Goal: Find specific page/section: Find specific page/section

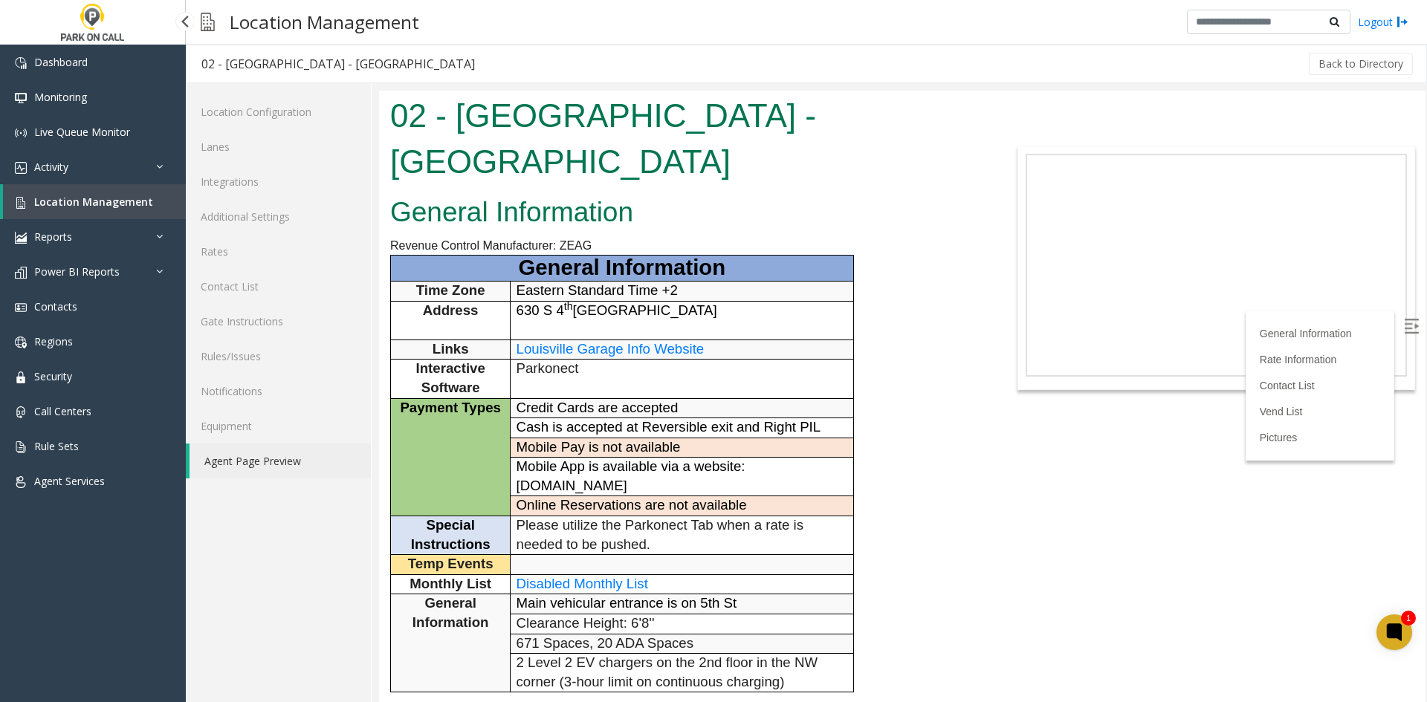
scroll to position [446, 0]
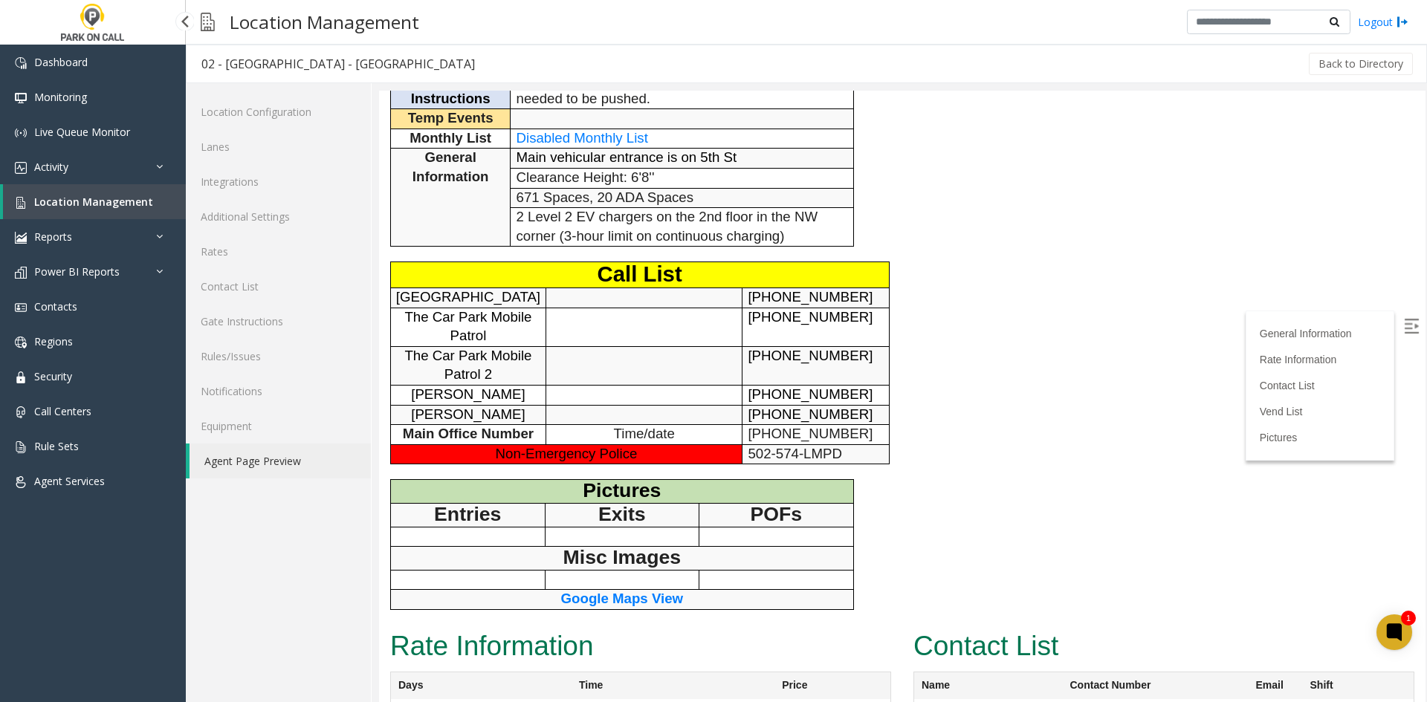
drag, startPoint x: 0, startPoint y: 0, endPoint x: 106, endPoint y: 198, distance: 224.5
click at [106, 198] on span "Location Management" at bounding box center [93, 202] width 119 height 14
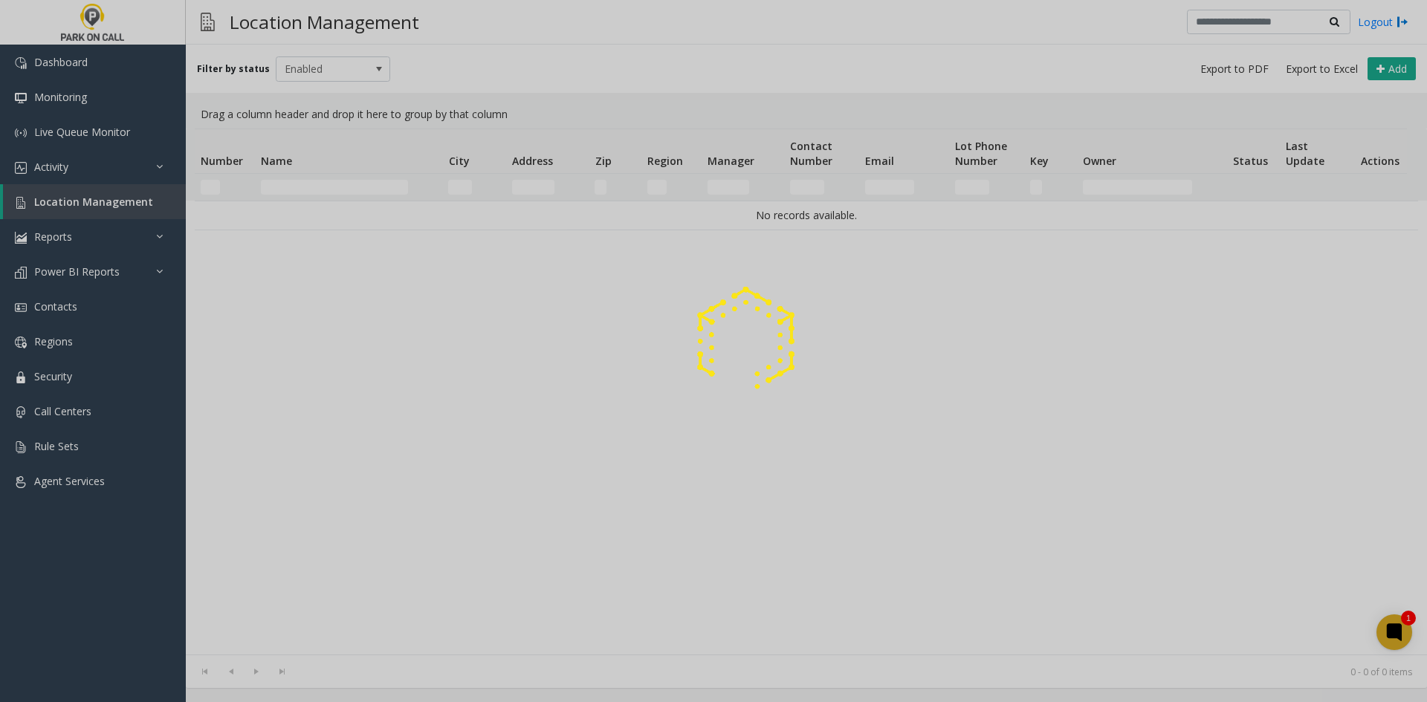
click at [312, 183] on div at bounding box center [713, 351] width 1427 height 702
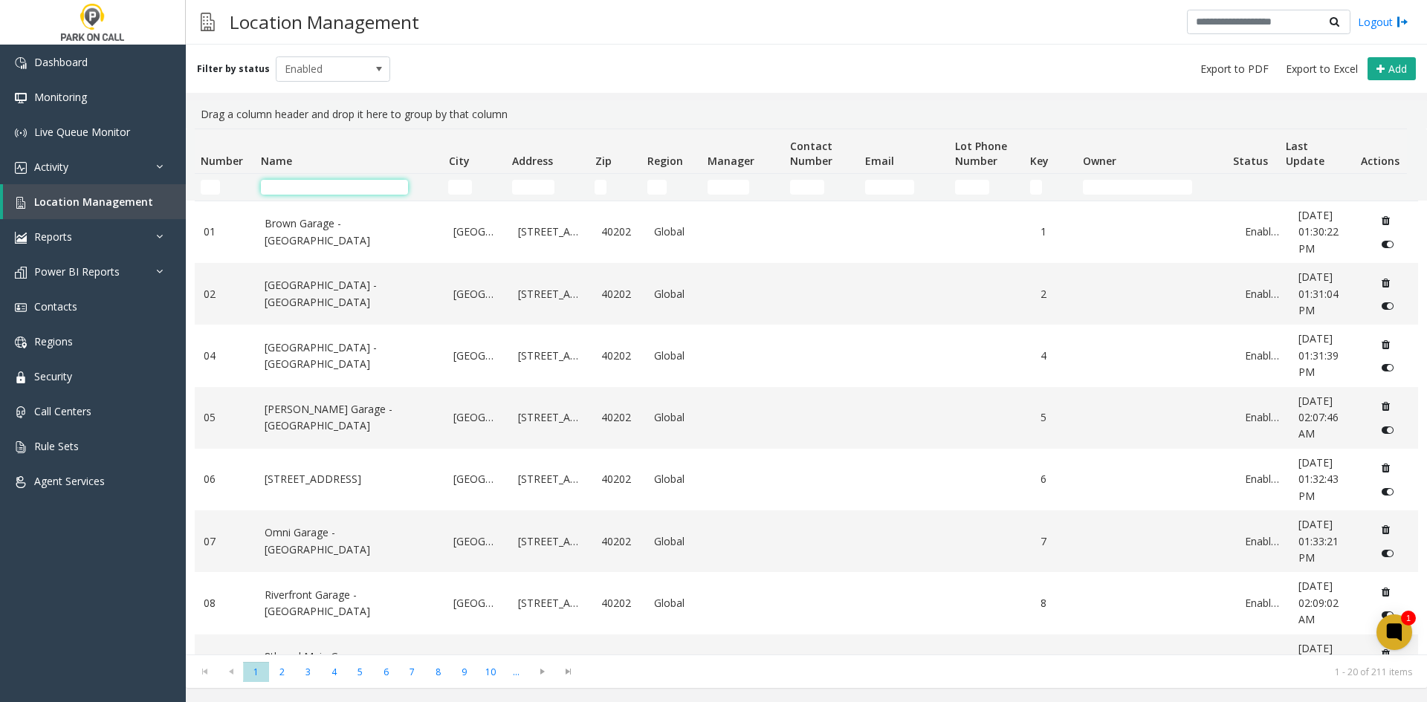
click at [311, 185] on input "Name Filter" at bounding box center [334, 187] width 147 height 15
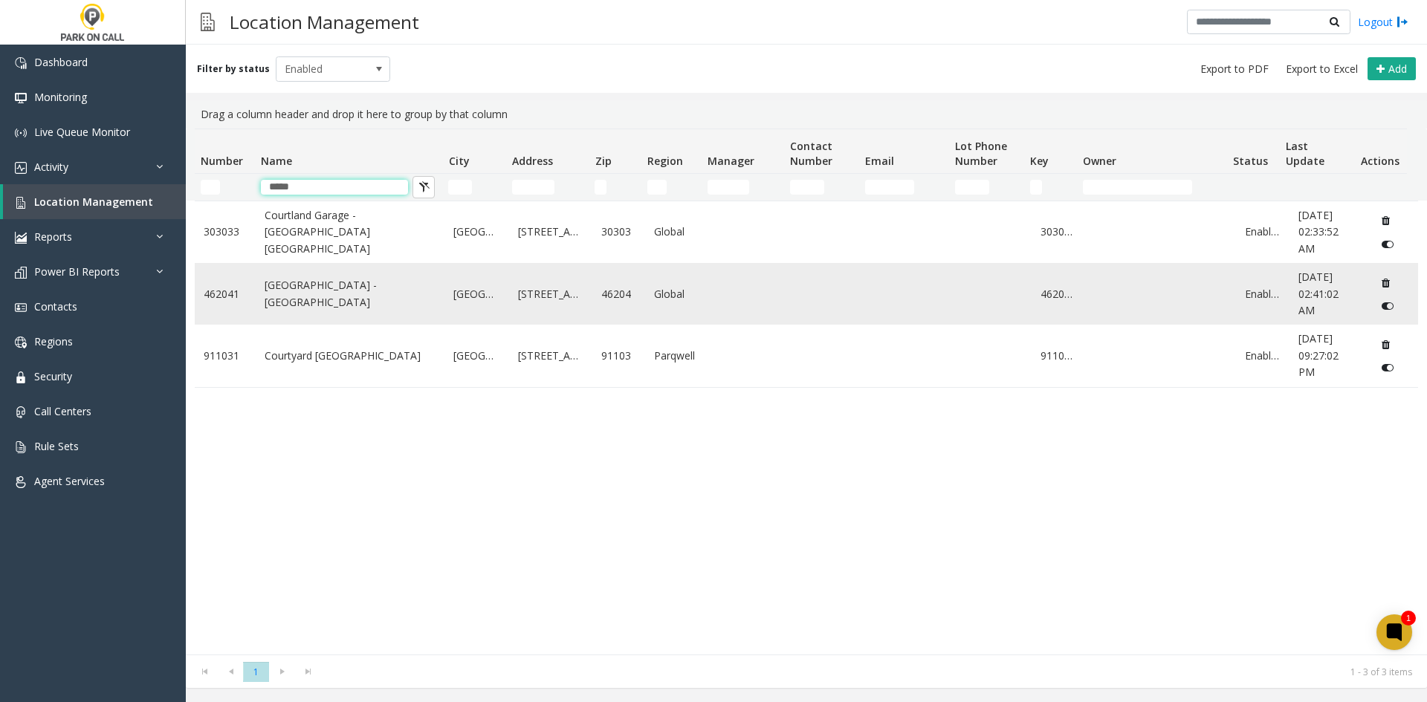
type input "*****"
click at [322, 311] on link "[GEOGRAPHIC_DATA] - [GEOGRAPHIC_DATA]" at bounding box center [351, 293] width 172 height 33
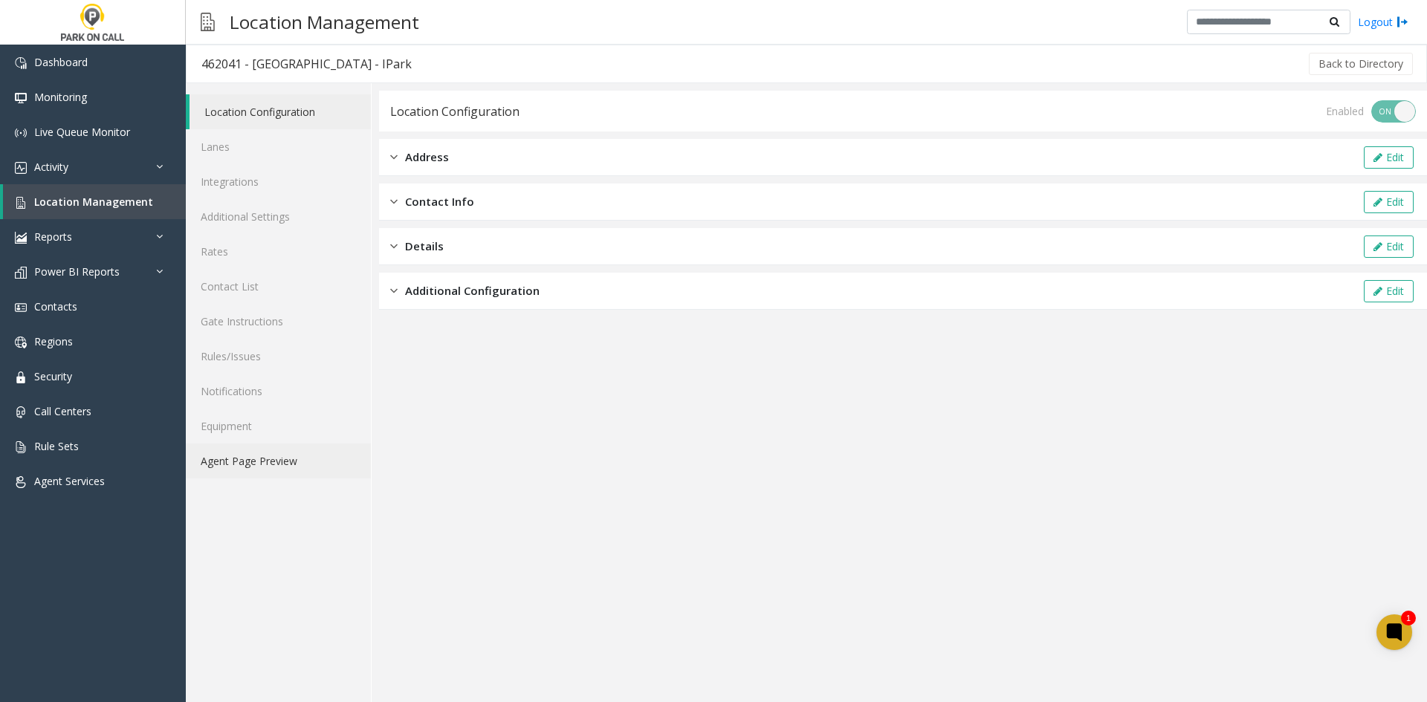
click at [279, 468] on link "Agent Page Preview" at bounding box center [278, 461] width 185 height 35
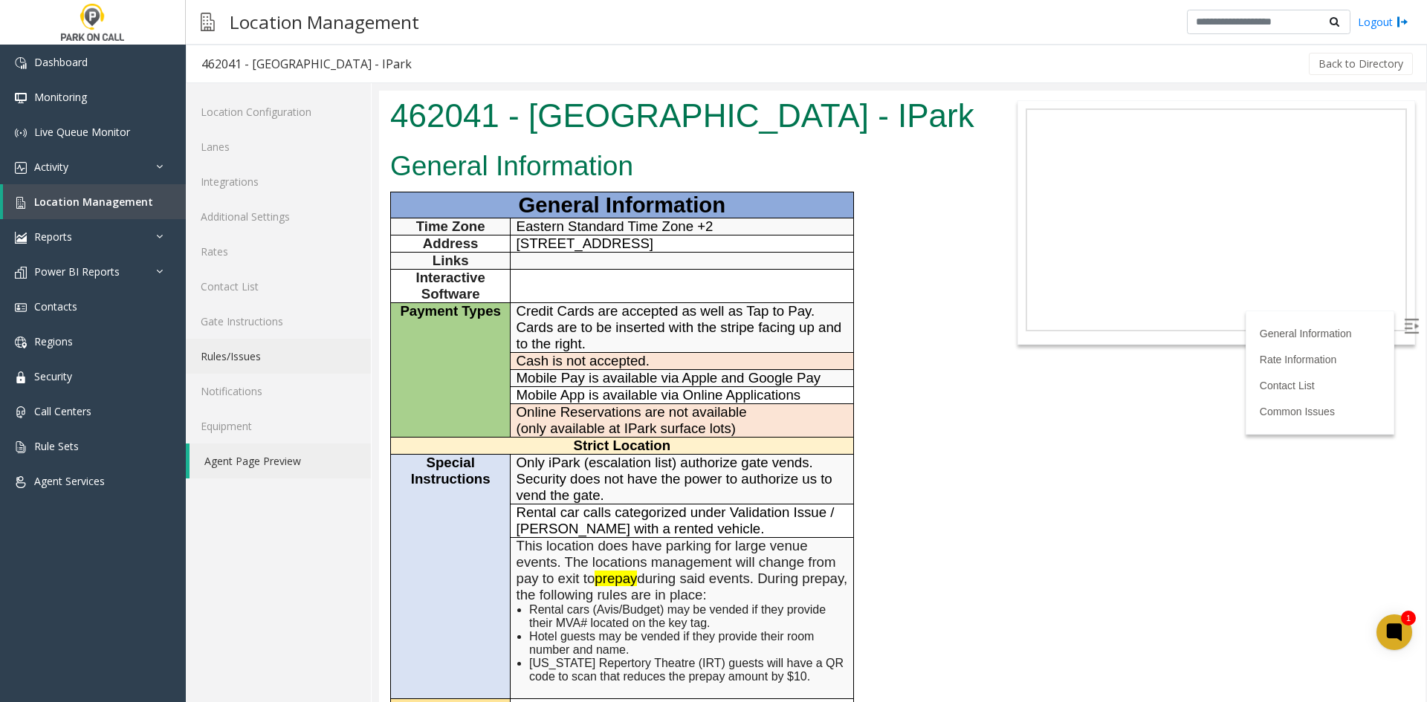
click at [277, 358] on link "Rules/Issues" at bounding box center [278, 356] width 185 height 35
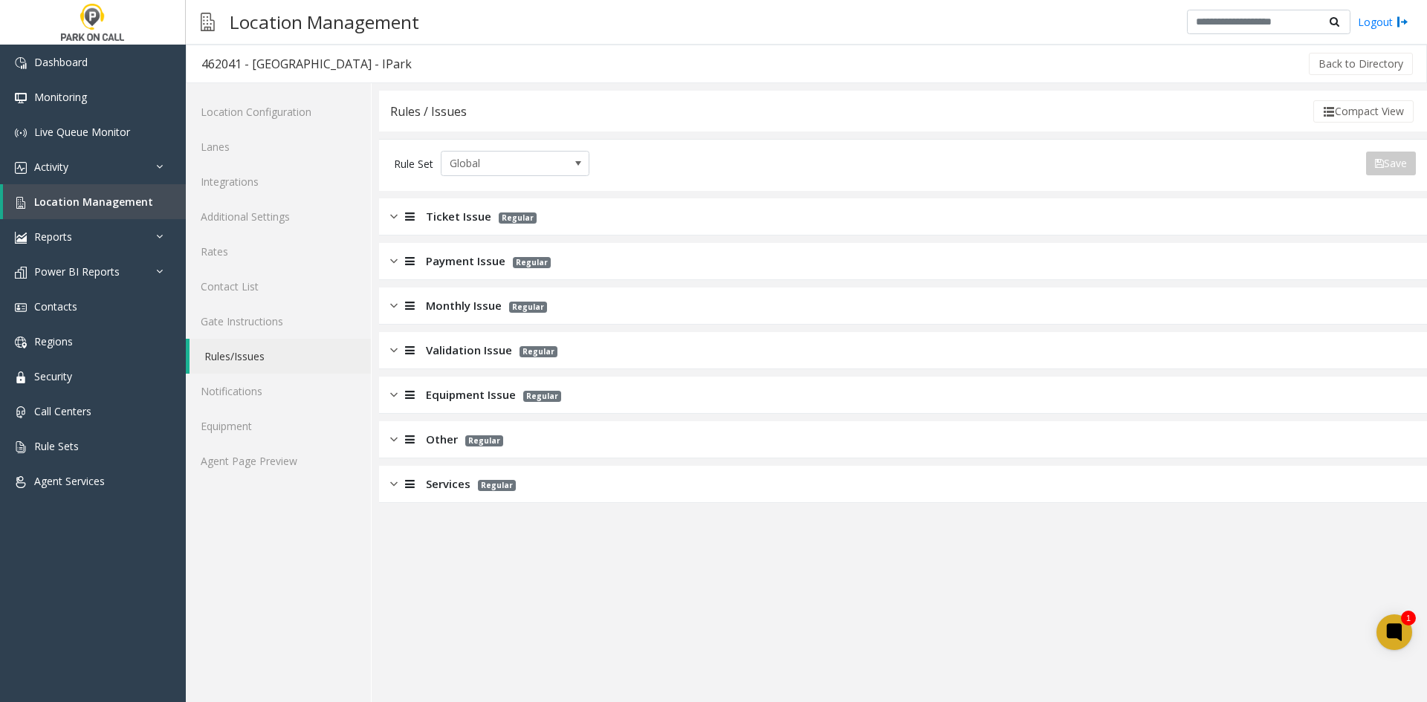
click at [458, 297] on span "Monthly Issue" at bounding box center [464, 305] width 76 height 17
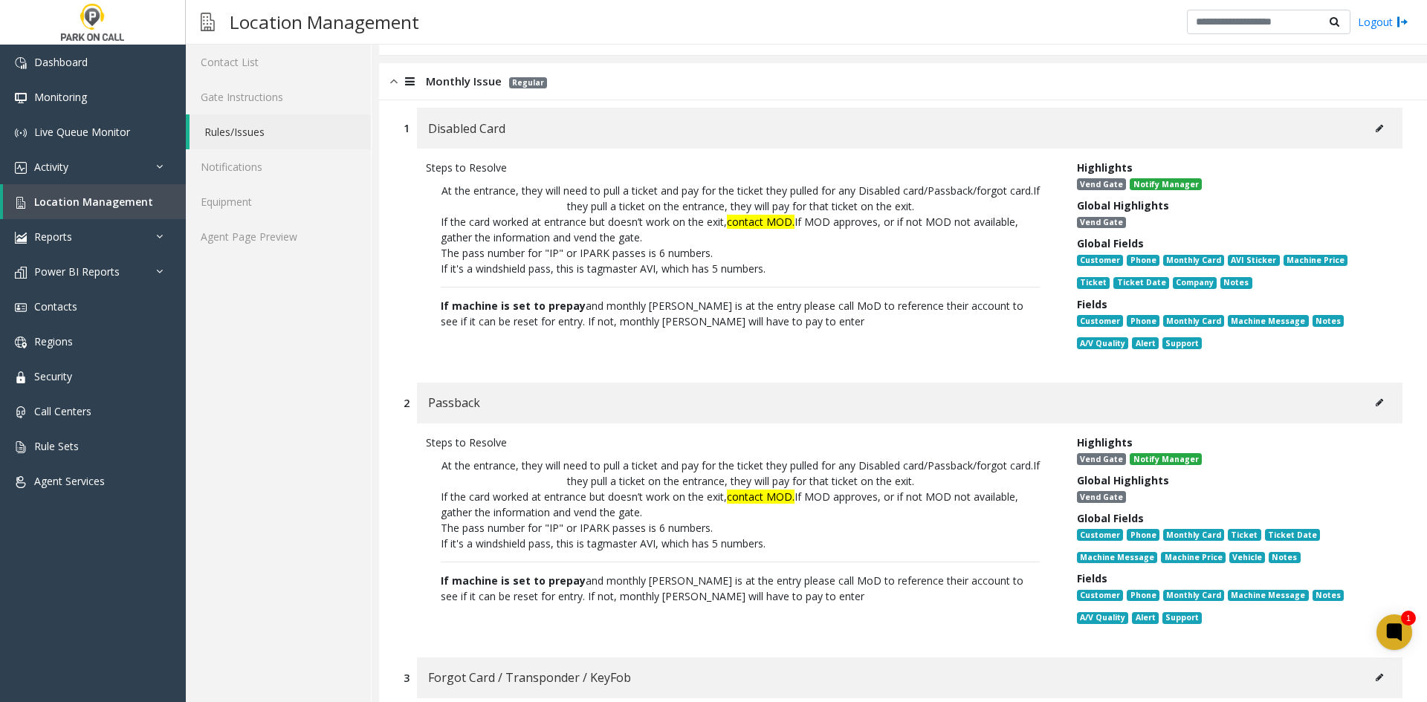
scroll to position [372, 0]
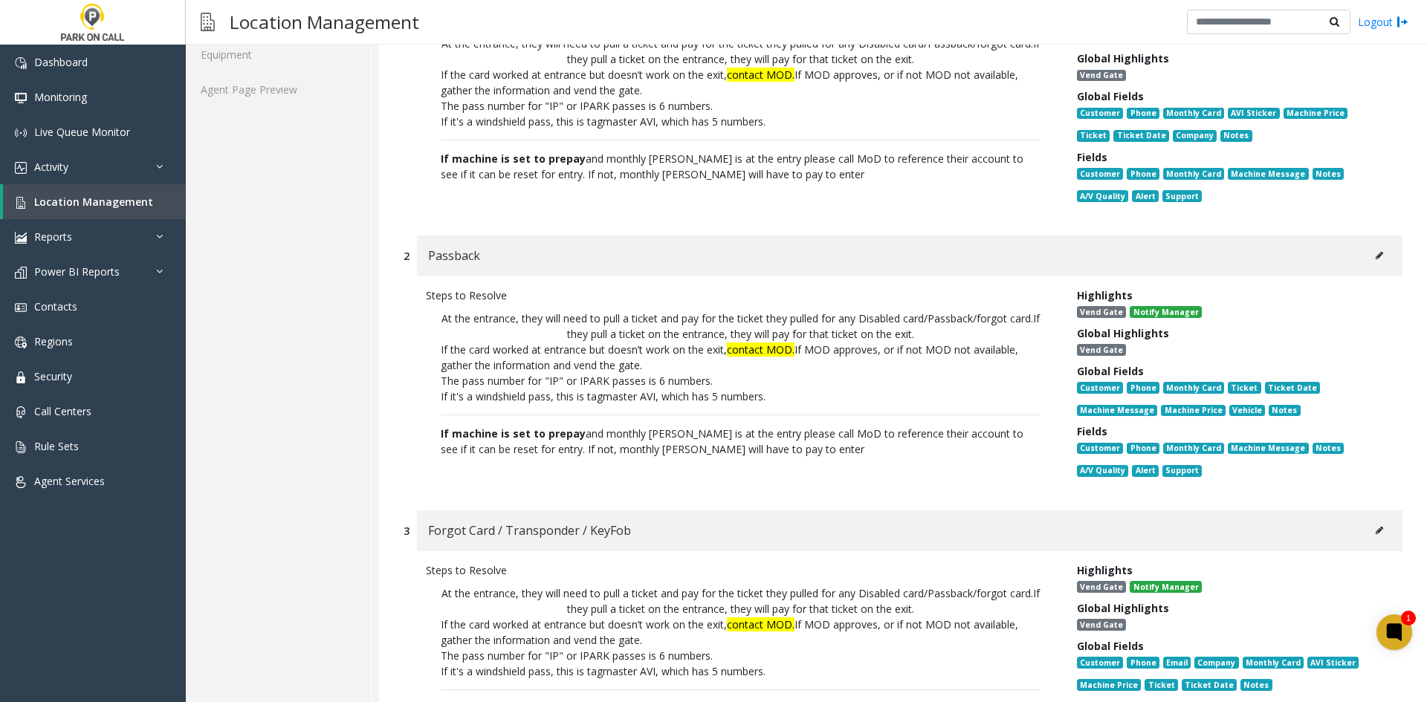
click at [1376, 259] on icon at bounding box center [1379, 255] width 7 height 9
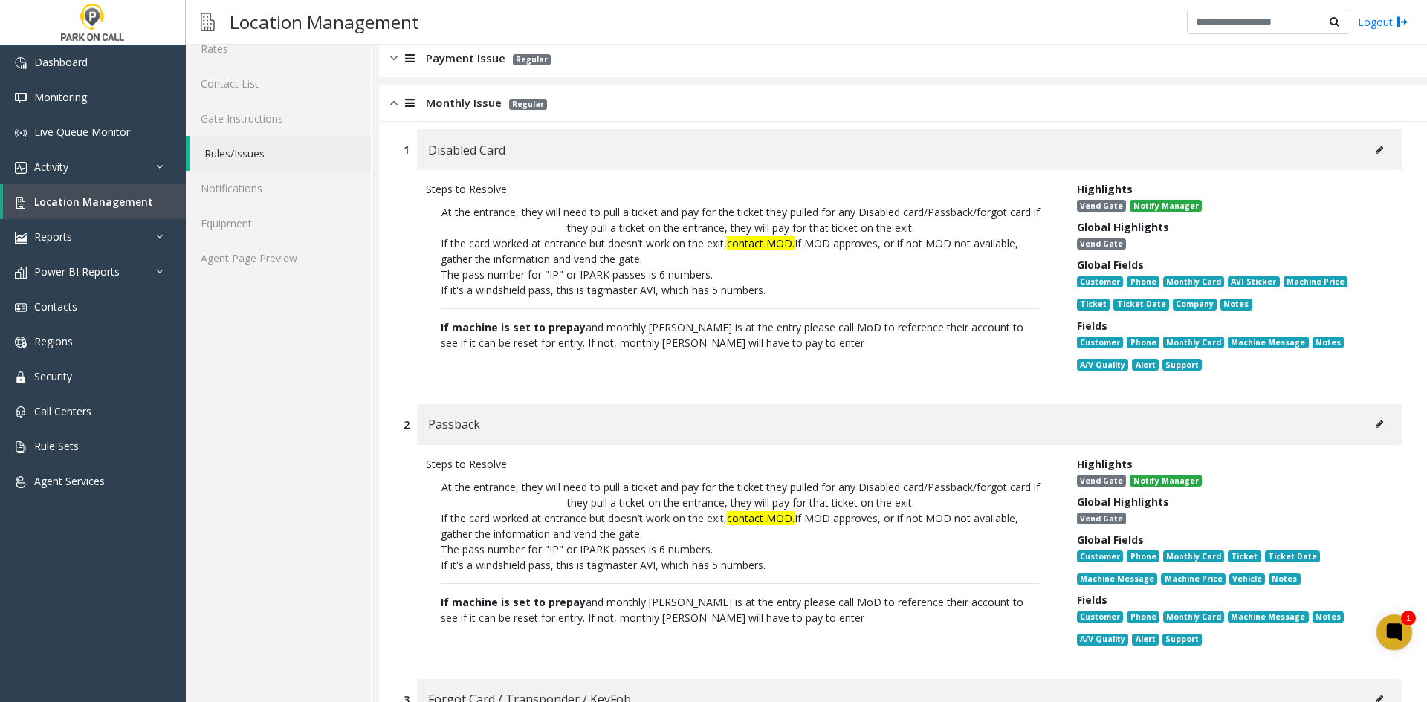
scroll to position [297, 0]
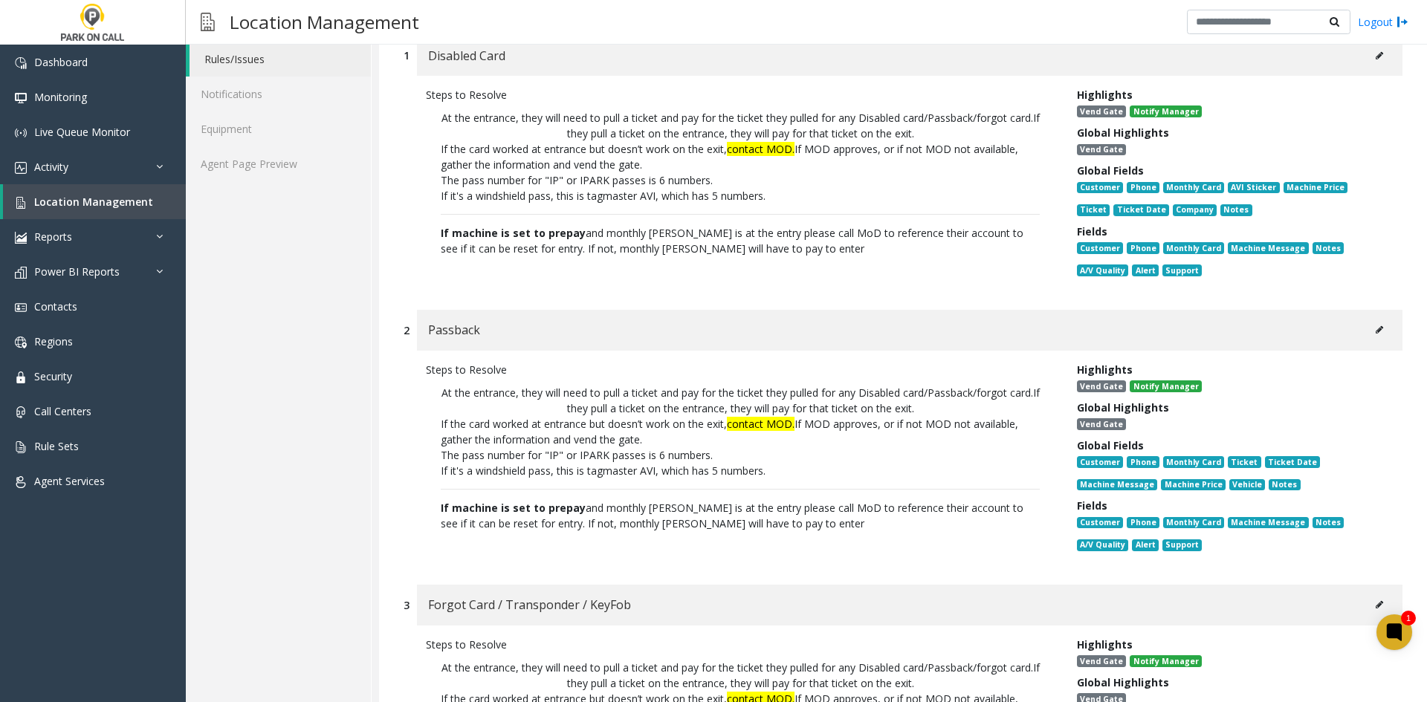
click at [825, 595] on div "Forgot Card / Transponder / KeyFob" at bounding box center [910, 605] width 986 height 41
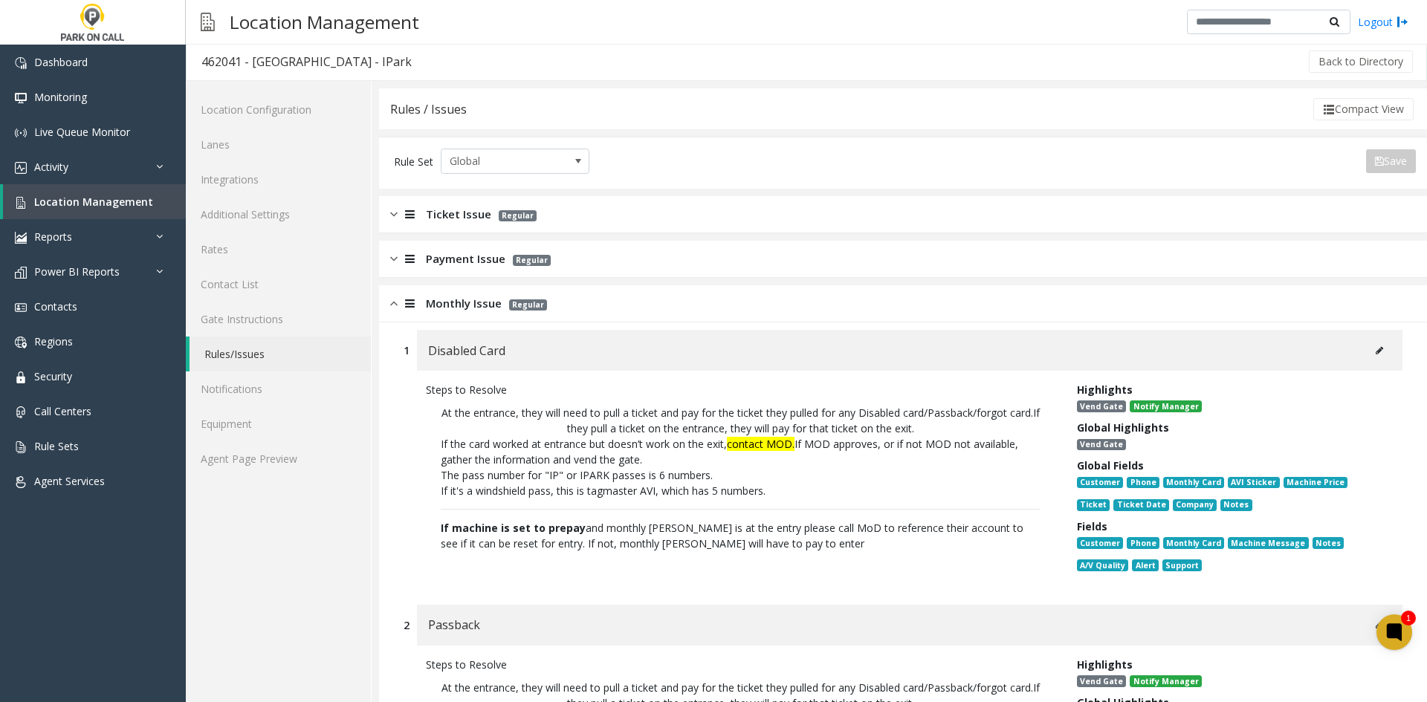
scroll to position [0, 0]
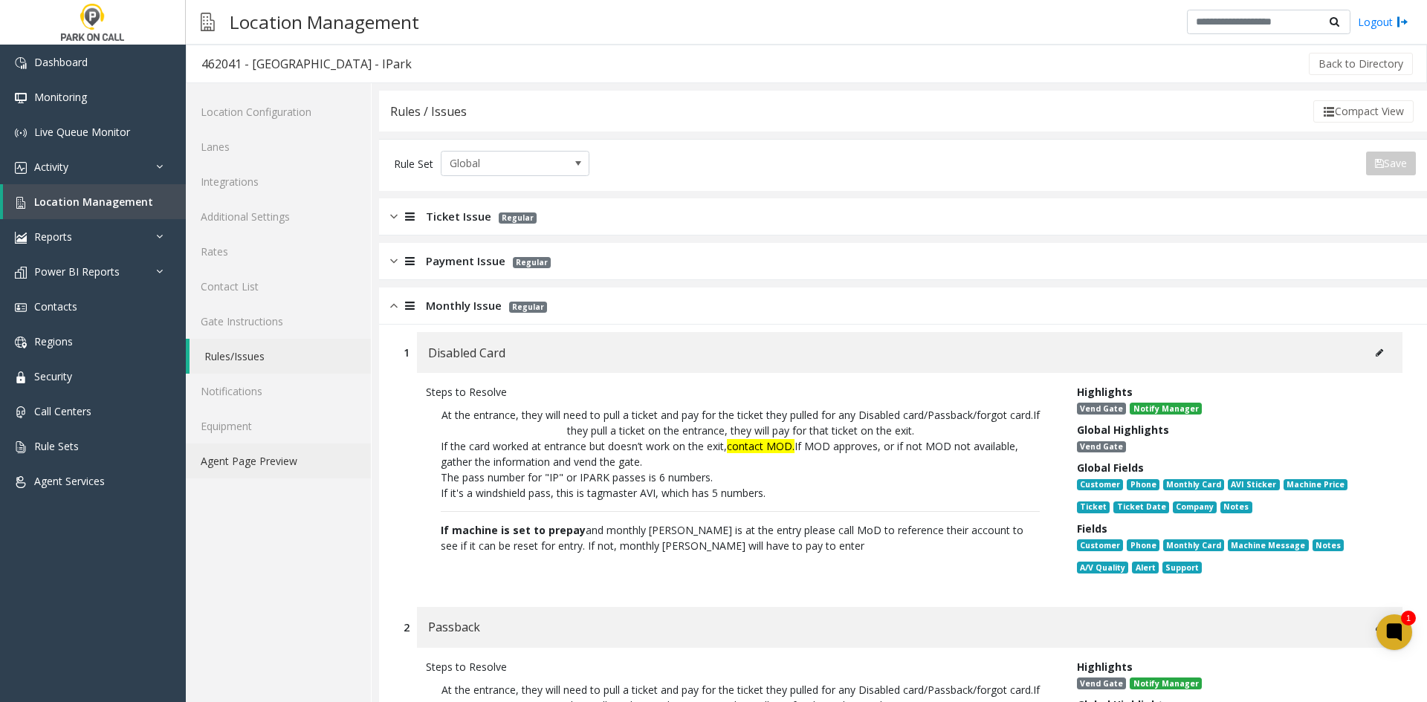
click at [269, 471] on link "Agent Page Preview" at bounding box center [278, 461] width 185 height 35
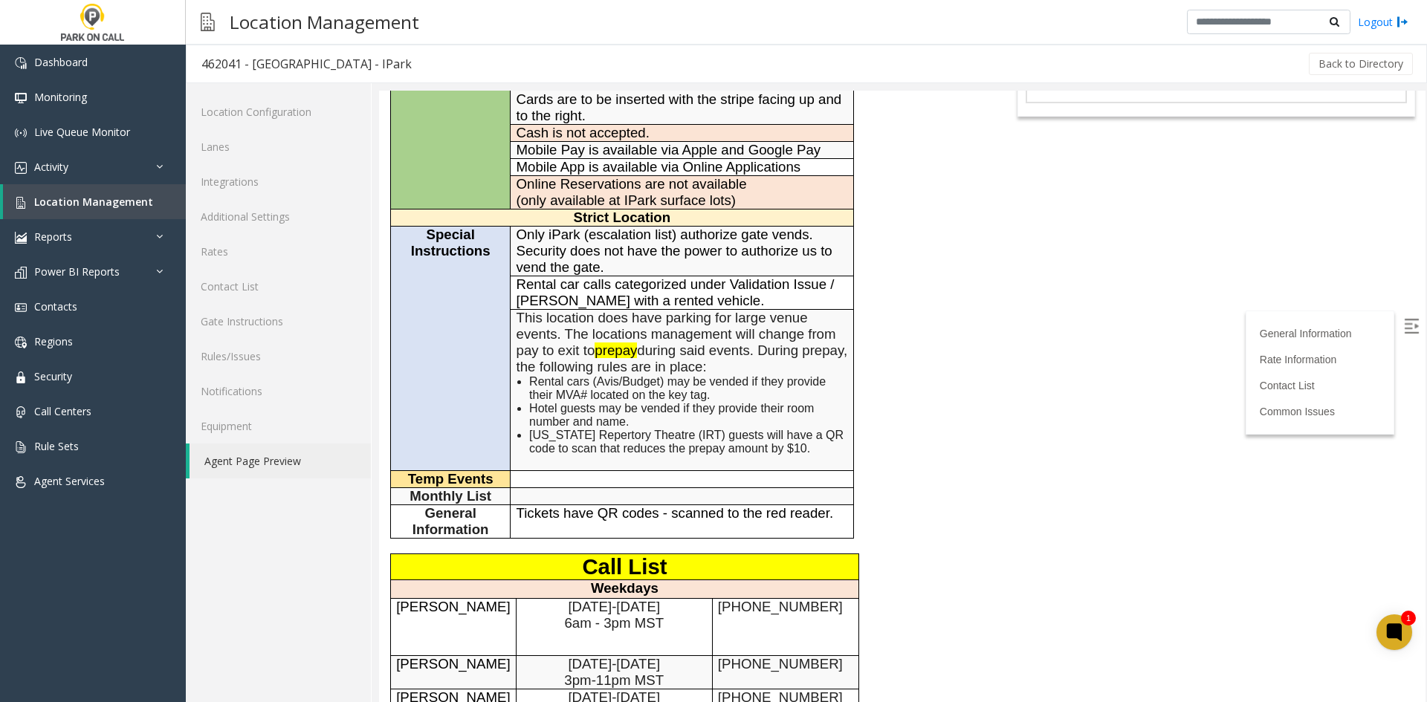
scroll to position [223, 0]
